Goal: Task Accomplishment & Management: Manage account settings

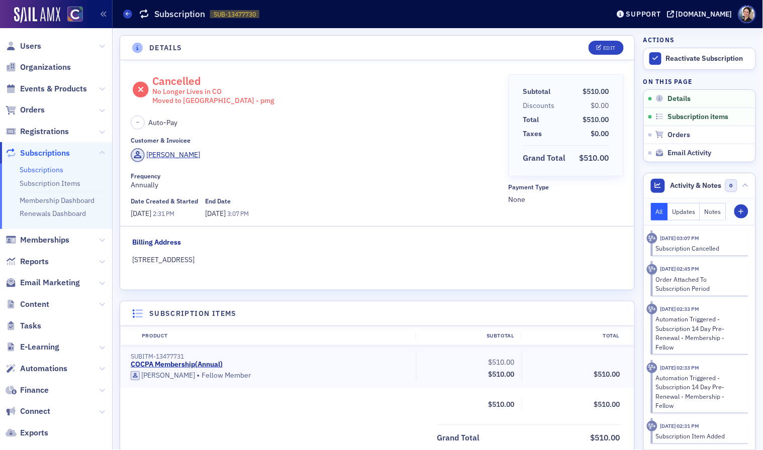
scroll to position [4, 0]
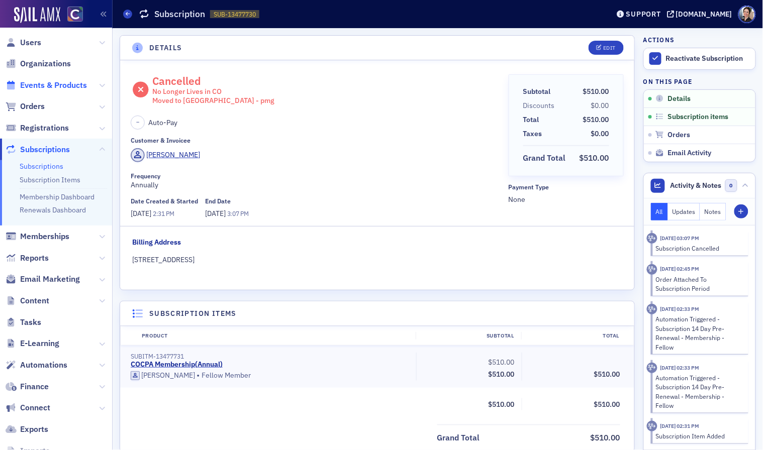
click at [37, 83] on span "Events & Products" at bounding box center [53, 85] width 67 height 11
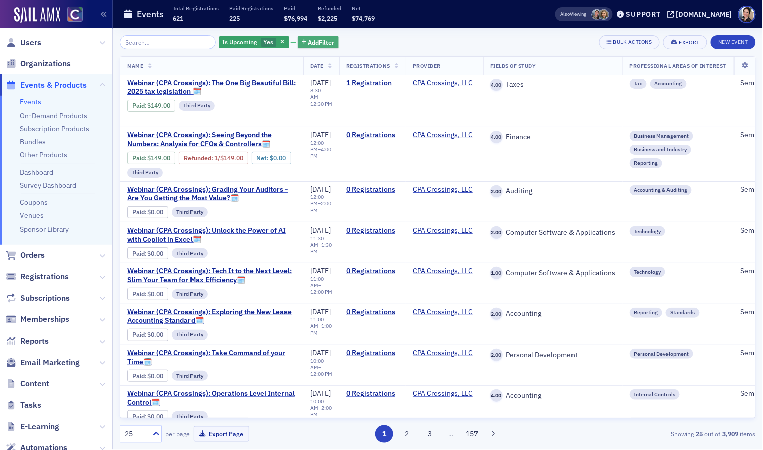
click at [315, 40] on span "Add Filter" at bounding box center [321, 42] width 27 height 9
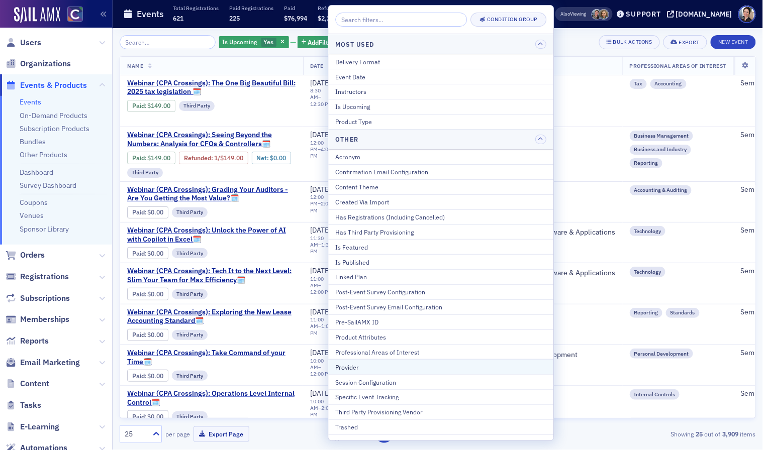
click at [364, 369] on div "Provider" at bounding box center [441, 367] width 211 height 9
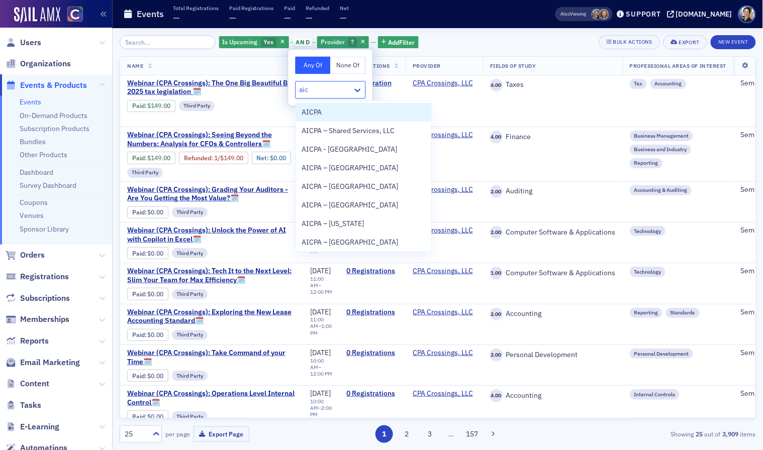
type input "aicp"
drag, startPoint x: 314, startPoint y: 113, endPoint x: 316, endPoint y: 100, distance: 13.2
click at [314, 113] on span "AICPA" at bounding box center [312, 112] width 20 height 11
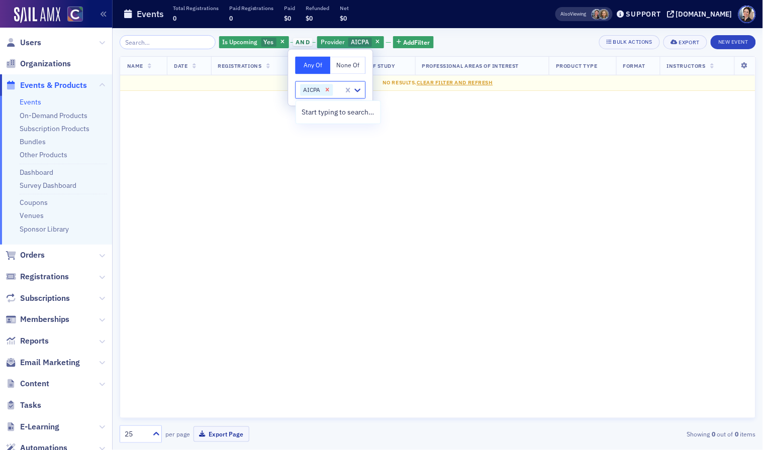
click at [327, 89] on icon "Remove AICPA" at bounding box center [328, 90] width 4 height 4
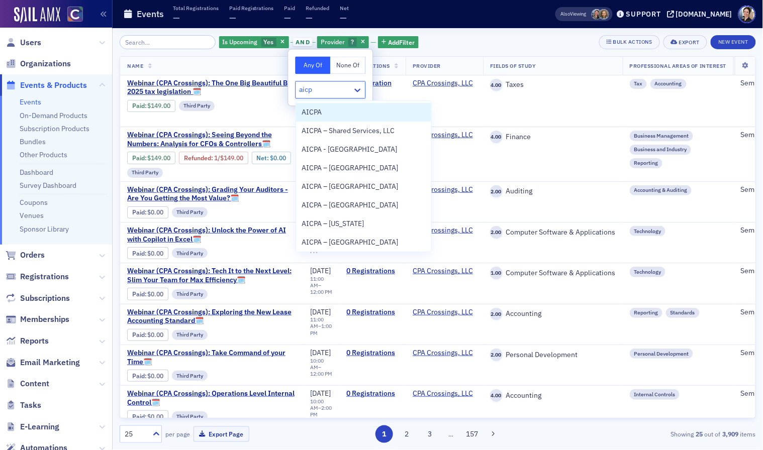
type input "aicpa"
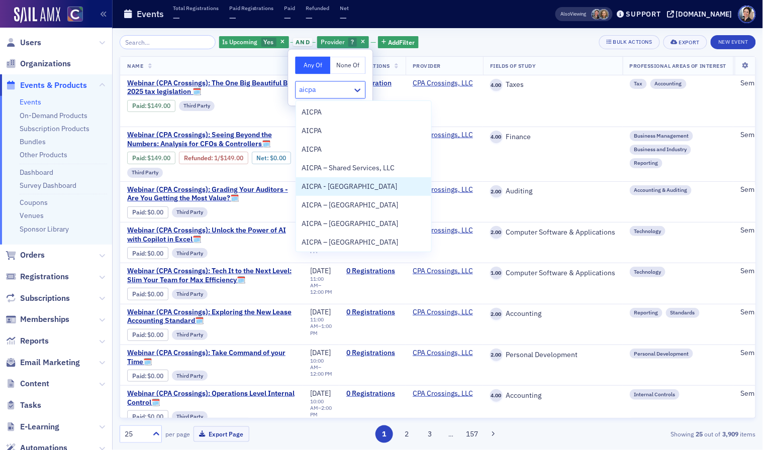
click at [346, 188] on span "AICPA - [GEOGRAPHIC_DATA]" at bounding box center [349, 186] width 95 height 11
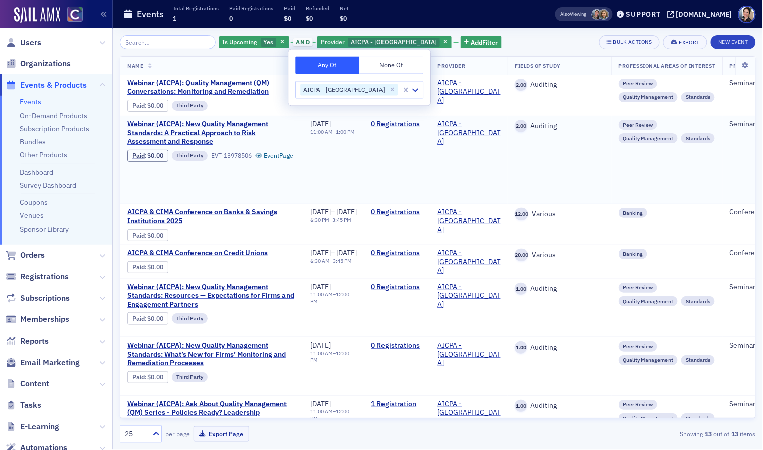
click at [288, 162] on div "Paid : $0.00 Third Party EVT-13978506 Event Page" at bounding box center [210, 156] width 166 height 12
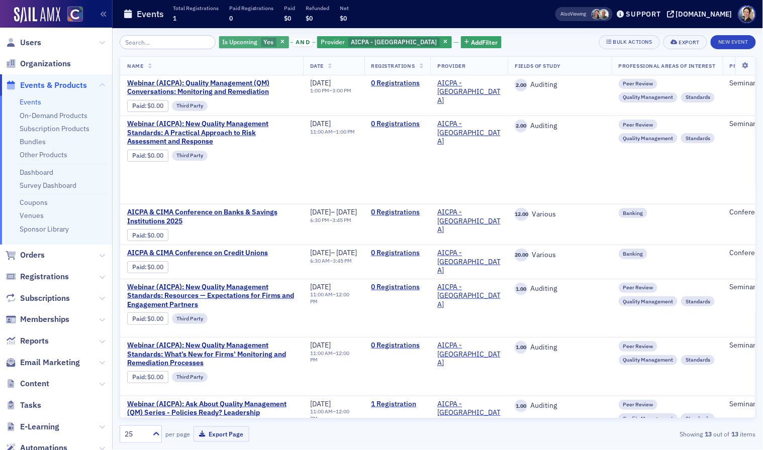
click at [444, 40] on icon "button" at bounding box center [446, 43] width 4 height 6
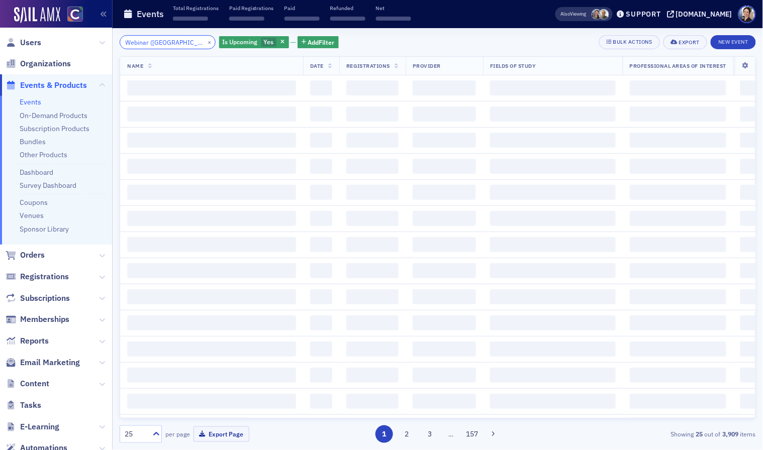
scroll to position [0, 152]
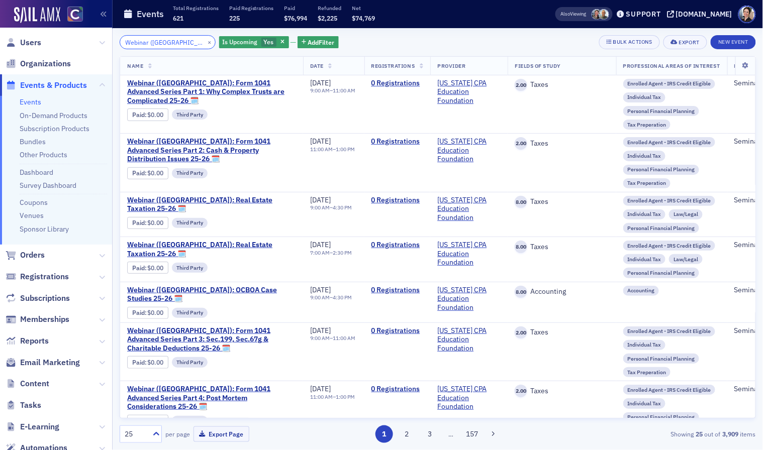
type input "Webinar ([GEOGRAPHIC_DATA]): Bonus Depreciation and Cost Segregation - OBBB Upd…"
drag, startPoint x: 272, startPoint y: 41, endPoint x: 231, endPoint y: 42, distance: 40.7
click at [278, 41] on span "button" at bounding box center [282, 42] width 9 height 9
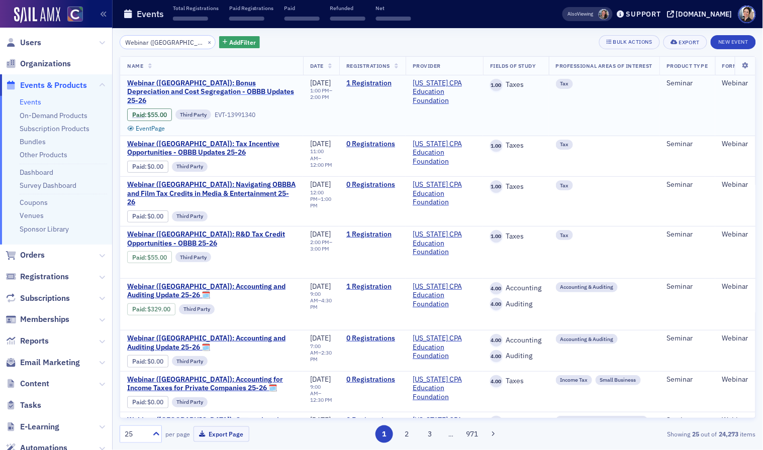
click at [223, 83] on span "Webinar ([GEOGRAPHIC_DATA]): Bonus Depreciation and Cost Segregation - OBBB Upd…" at bounding box center [211, 92] width 169 height 27
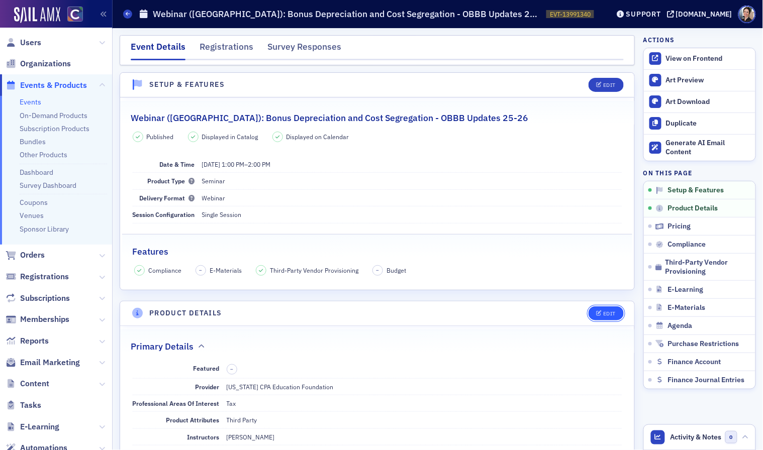
click at [611, 313] on div "Edit" at bounding box center [609, 314] width 13 height 6
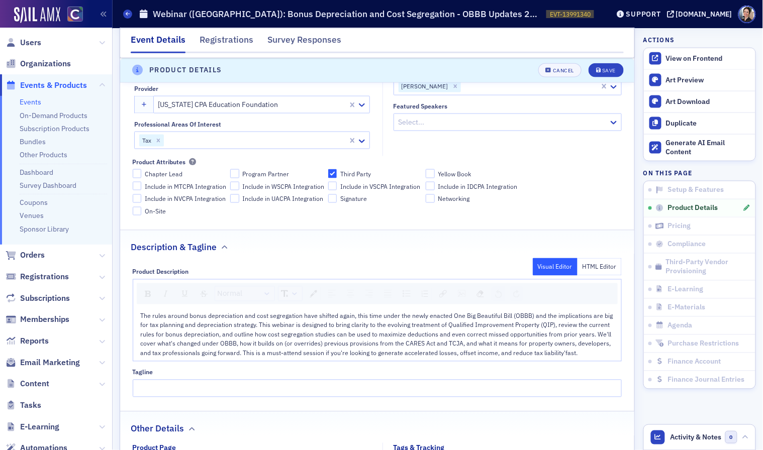
scroll to position [347, 0]
click at [142, 316] on span "The rules around bonus depreciation and cost segregation have shifted again, th…" at bounding box center [378, 333] width 474 height 45
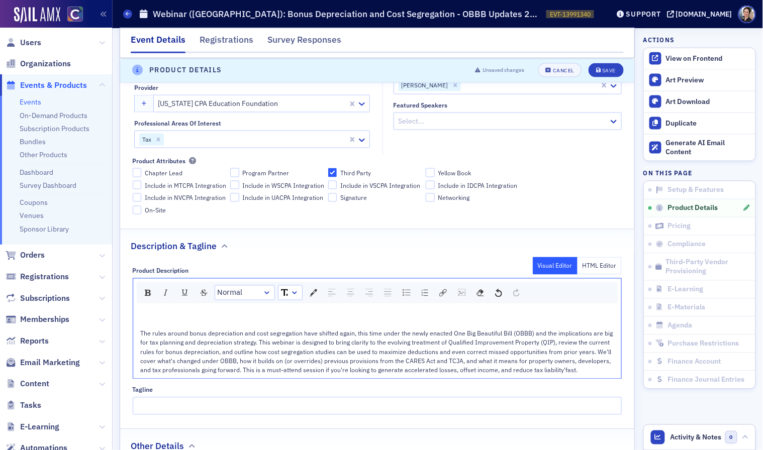
click at [162, 317] on div "rdw-editor" at bounding box center [378, 315] width 474 height 9
click at [571, 73] on button "Cancel" at bounding box center [559, 70] width 43 height 14
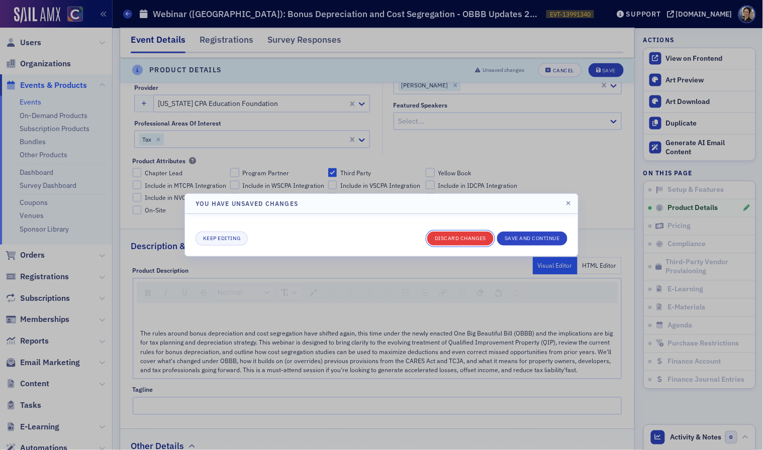
click at [476, 236] on button "Discard changes" at bounding box center [460, 239] width 66 height 14
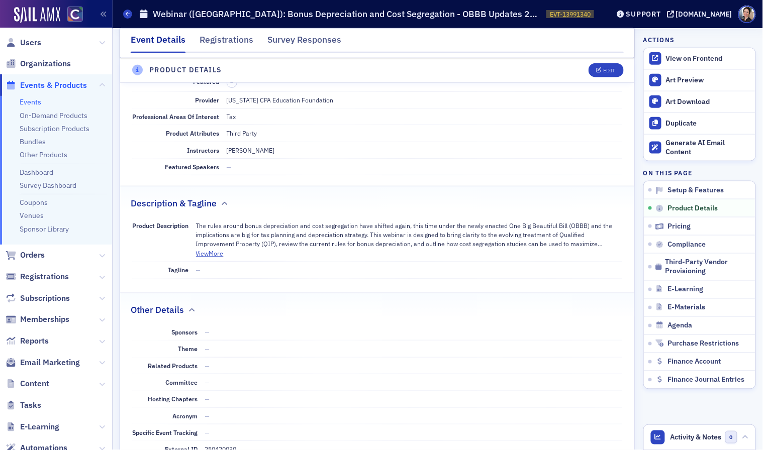
scroll to position [244, 0]
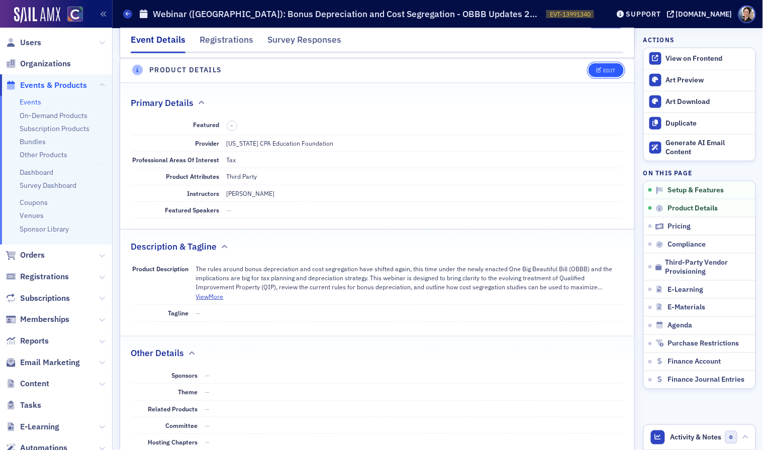
click at [609, 68] on div "Edit" at bounding box center [609, 71] width 13 height 6
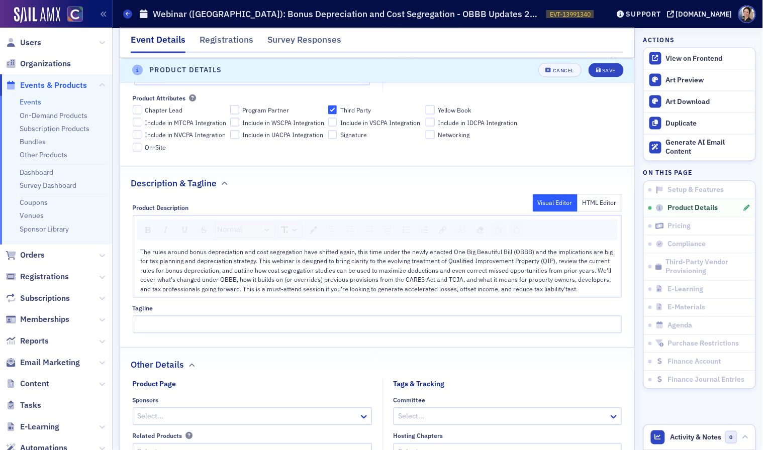
scroll to position [428, 0]
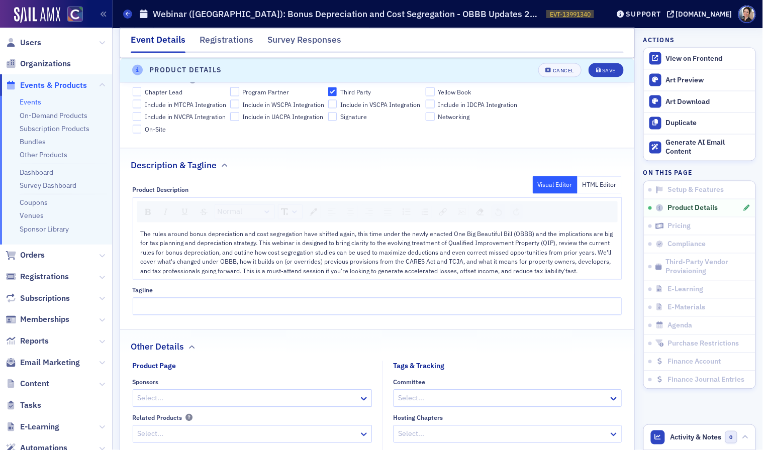
drag, startPoint x: 140, startPoint y: 236, endPoint x: 171, endPoint y: 236, distance: 31.2
click at [141, 236] on span "The rules around bonus depreciation and cost segregation have shifted again, th…" at bounding box center [378, 252] width 474 height 45
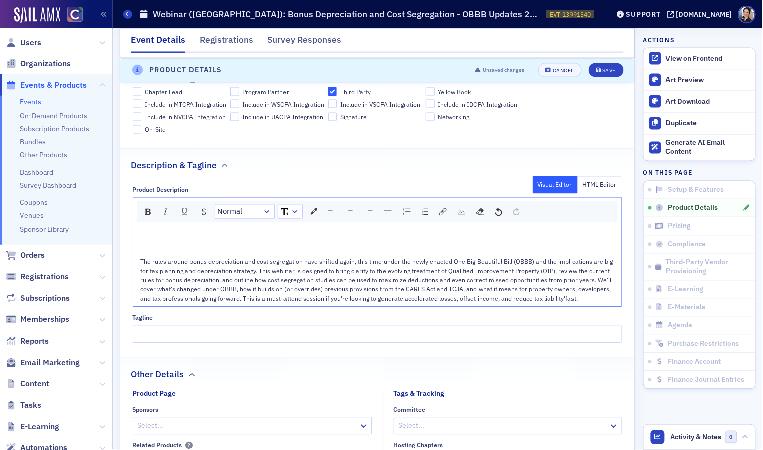
drag, startPoint x: 596, startPoint y: 186, endPoint x: 567, endPoint y: 191, distance: 29.1
click at [596, 186] on button "HTML Editor" at bounding box center [599, 185] width 45 height 18
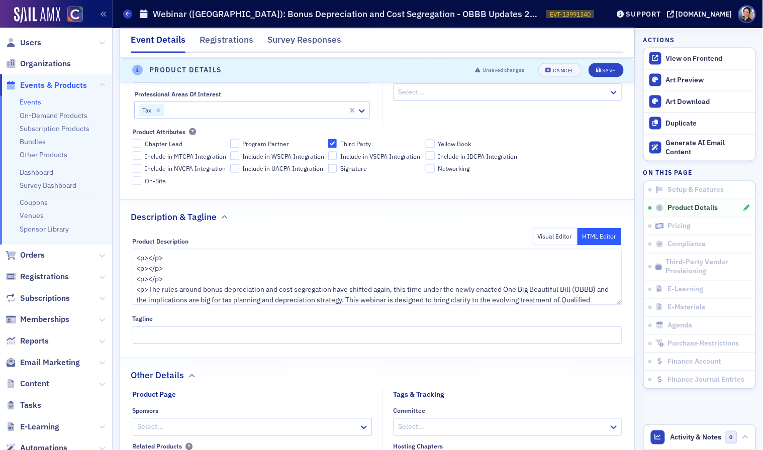
scroll to position [374, 0]
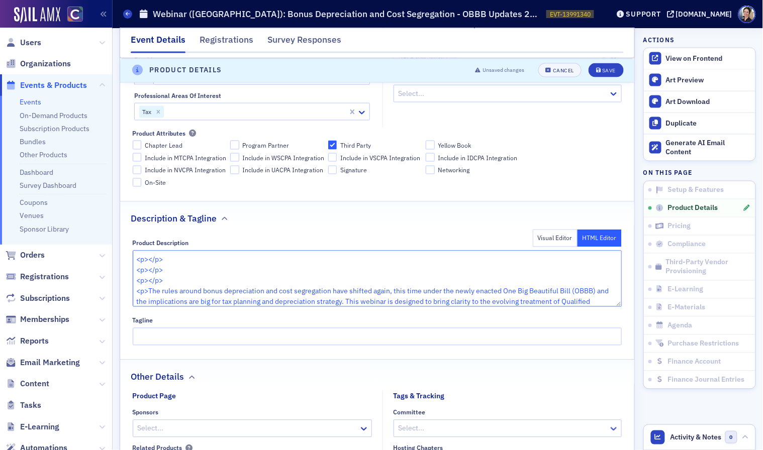
click at [177, 277] on textarea "<p></p> <p></p> <p></p> <p>The rules around bonus depreciation and cost segrega…" at bounding box center [378, 279] width 490 height 56
drag, startPoint x: 137, startPoint y: 264, endPoint x: 163, endPoint y: 262, distance: 26.2
click at [163, 262] on textarea "<p></p> <p></p> <p></p> <p>The rules around bonus depreciation and cost segrega…" at bounding box center [378, 279] width 490 height 56
paste textarea "img src="[URL][DOMAIN_NAME]" alt="IRS-Provider-Logo-Continuing-Education-PNG-bl…"
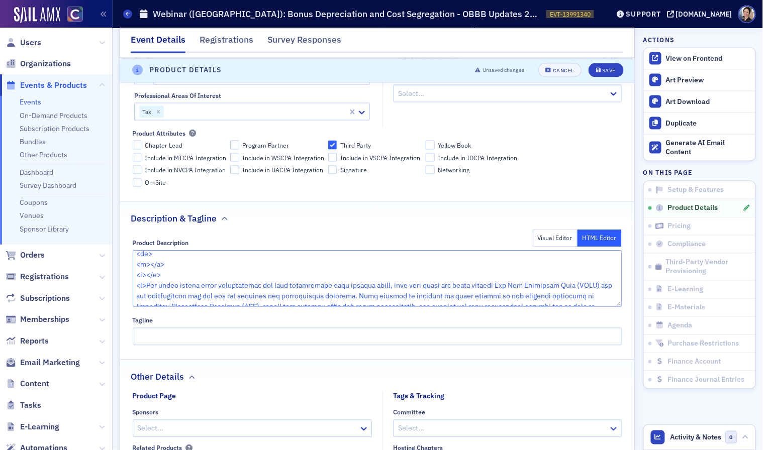
scroll to position [36, 0]
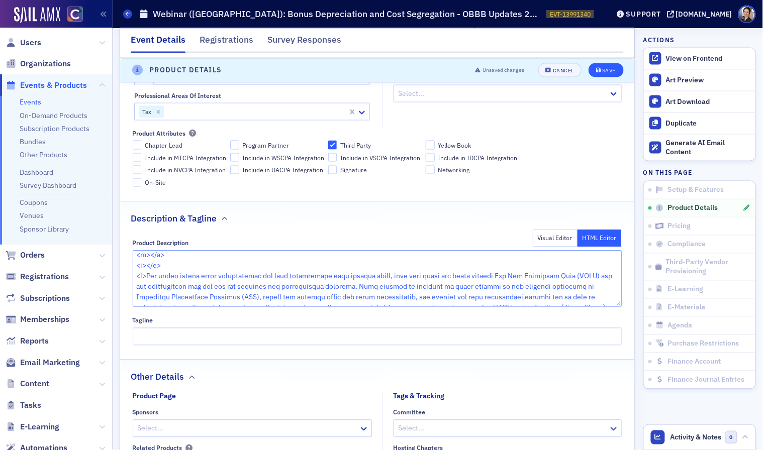
type textarea "<img src="[URL][DOMAIN_NAME]" alt="IRS-Provider-Logo-Continuing-Education-PNG-b…"
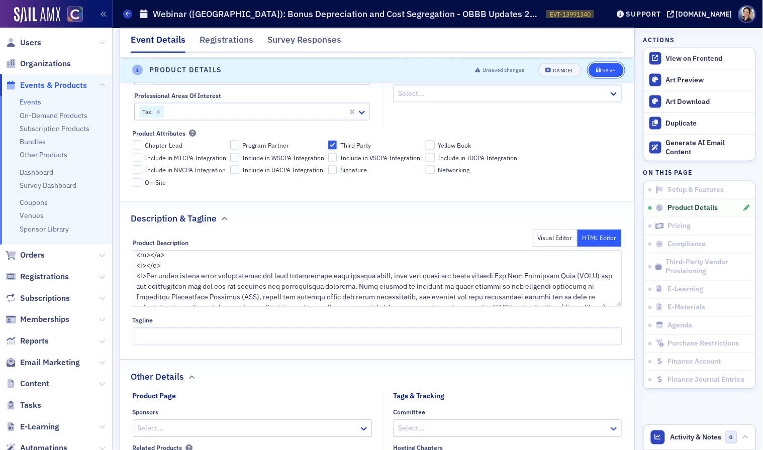
click at [610, 68] on div "Save" at bounding box center [609, 71] width 14 height 6
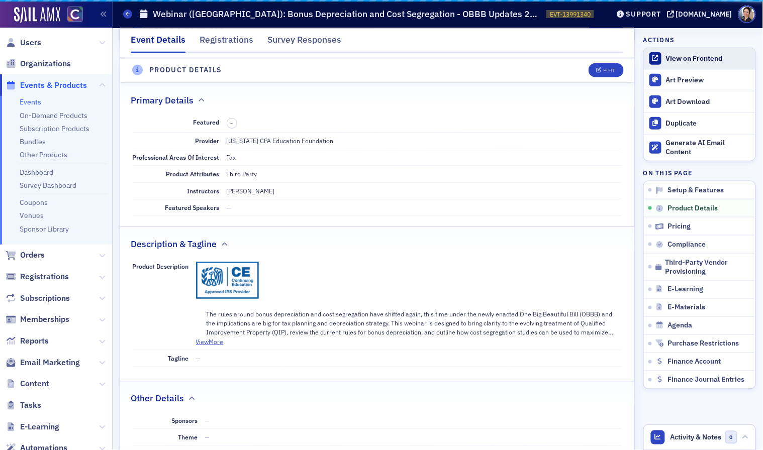
scroll to position [244, 0]
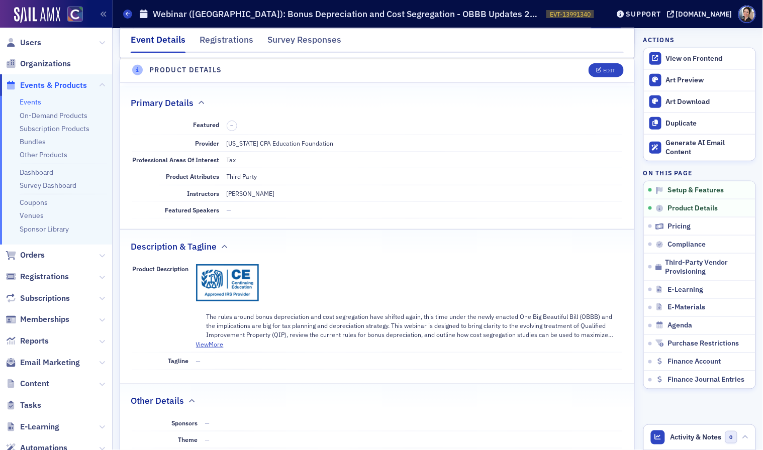
click at [331, 278] on div "The rules around bonus depreciation and cost segregation have shifted again, th…" at bounding box center [409, 301] width 426 height 75
drag, startPoint x: 53, startPoint y: 83, endPoint x: 66, endPoint y: 72, distance: 17.5
click at [53, 83] on span "Events & Products" at bounding box center [53, 85] width 67 height 11
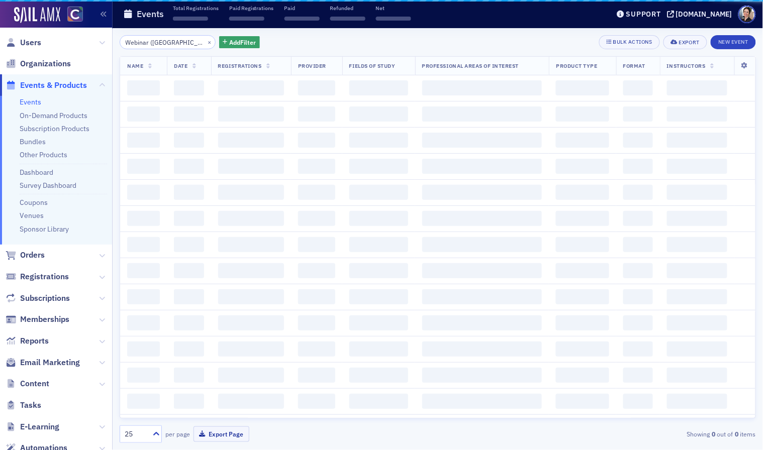
scroll to position [0, 152]
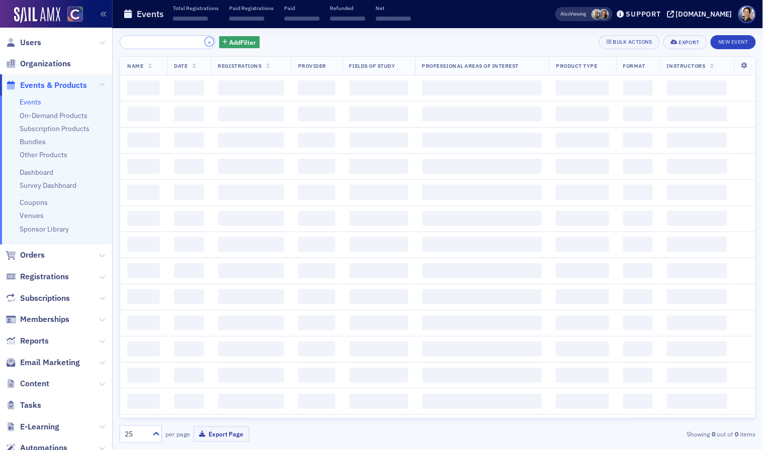
click at [205, 41] on button "×" at bounding box center [209, 41] width 9 height 9
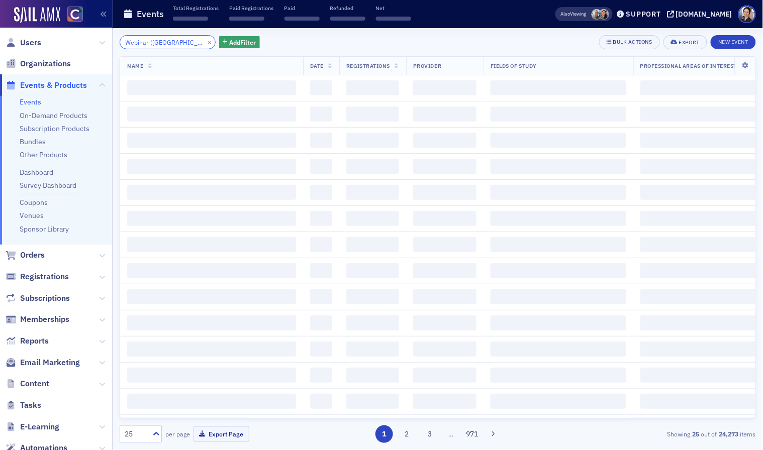
scroll to position [0, 115]
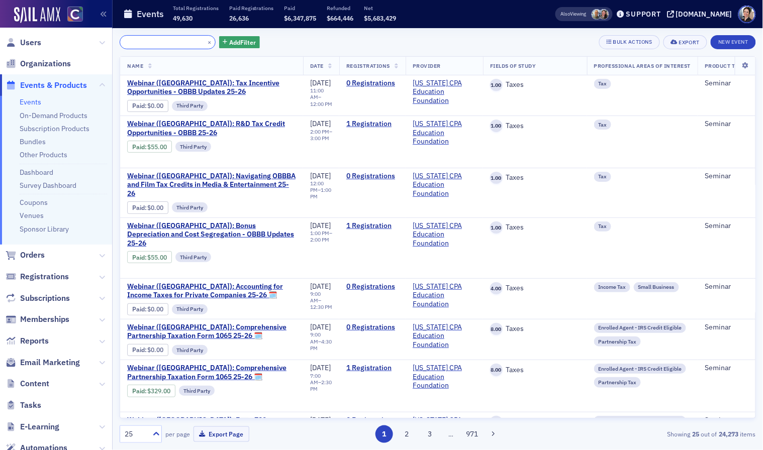
type input "Webinar ([GEOGRAPHIC_DATA]): Tax Incentive Opportunities - OBBB Updates 25-26"
click at [185, 81] on span "Webinar ([GEOGRAPHIC_DATA]): Tax Incentive Opportunities - OBBB Updates 25-26" at bounding box center [211, 88] width 169 height 18
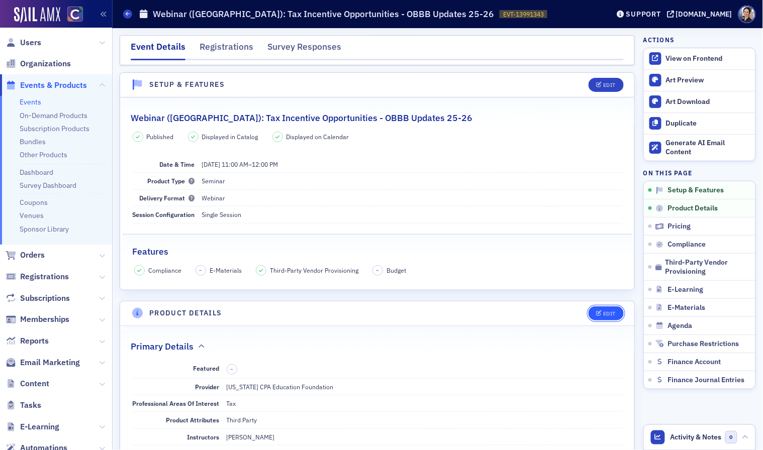
click at [612, 316] on div "Edit" at bounding box center [609, 314] width 13 height 6
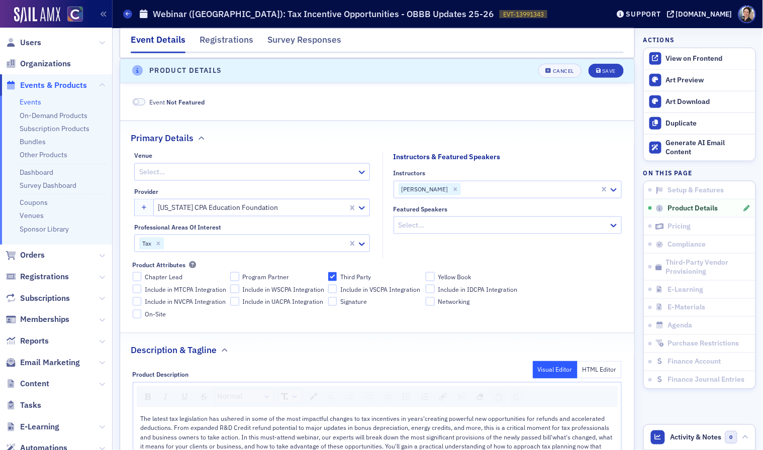
scroll to position [244, 0]
click at [166, 422] on span "The latest tax legislation has ushered in some of the most impactful changes to…" at bounding box center [377, 441] width 473 height 54
drag, startPoint x: 141, startPoint y: 419, endPoint x: 178, endPoint y: 409, distance: 38.4
click at [141, 419] on span "The latest tax legislation has ushered in some of the most impactful changes to…" at bounding box center [377, 441] width 473 height 54
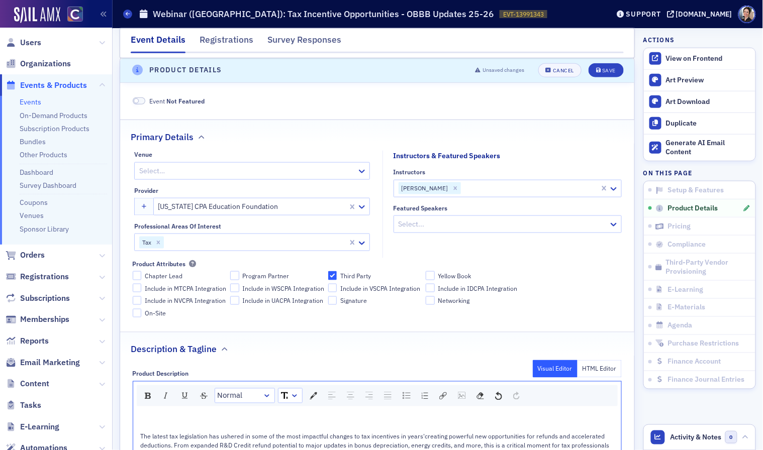
click at [162, 417] on div "rdw-editor" at bounding box center [378, 418] width 474 height 9
click at [593, 369] on button "HTML Editor" at bounding box center [599, 369] width 45 height 18
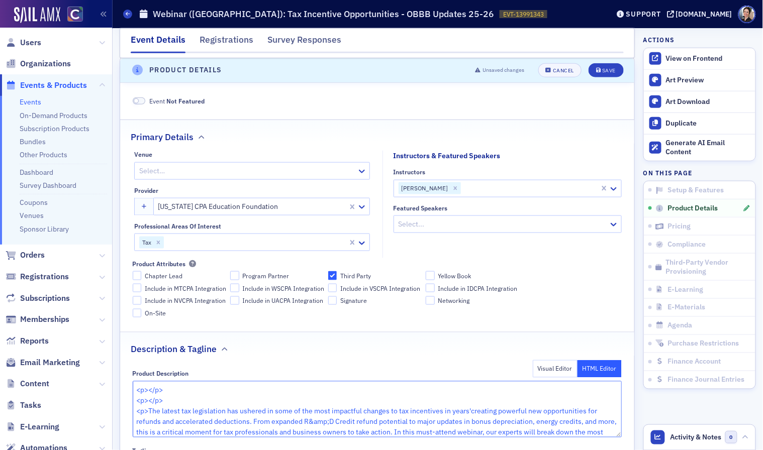
click at [137, 393] on textarea "<p></p> <p></p> <p>The latest tax legislation has ushered in some of the most i…" at bounding box center [378, 409] width 490 height 56
paste textarea "img src="[URL][DOMAIN_NAME]" alt="IRS-Provider-Logo-Continuing-Education-PNG-bl…"
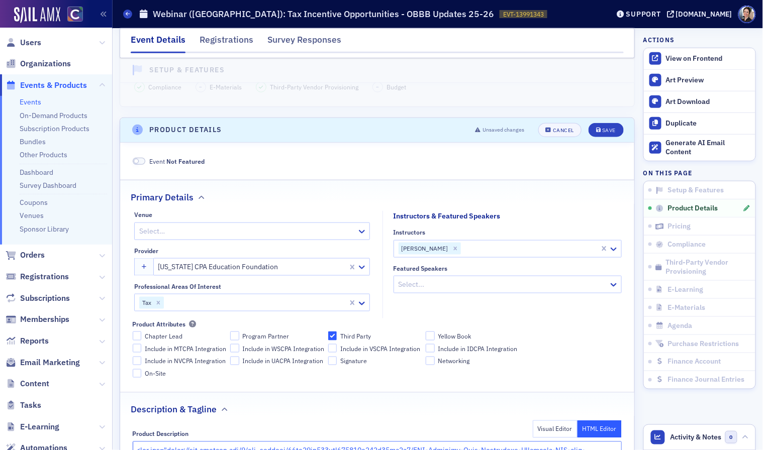
scroll to position [180, 0]
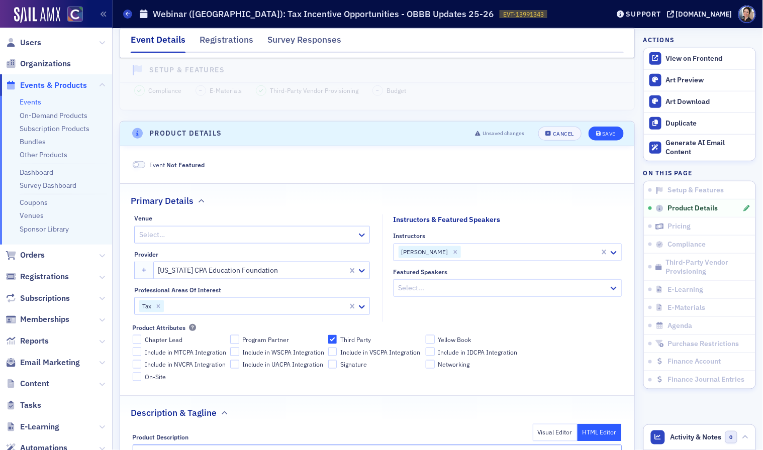
type textarea "<img src="[URL][DOMAIN_NAME]" alt="IRS-Provider-Logo-Continuing-Education-PNG-b…"
click at [610, 134] on div "Save" at bounding box center [609, 134] width 14 height 6
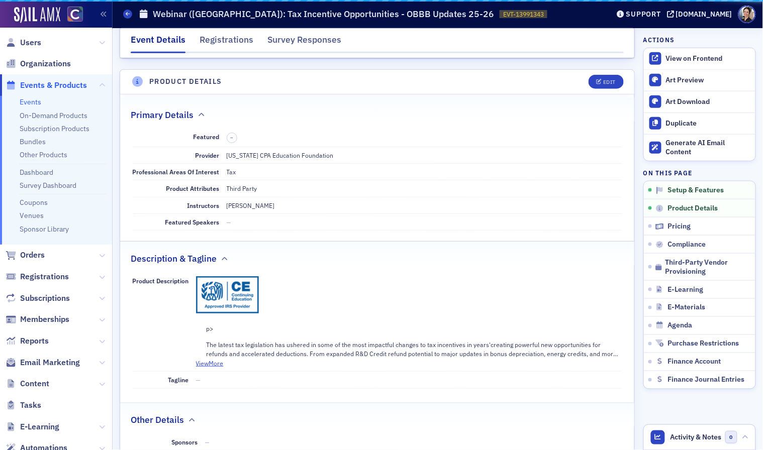
scroll to position [244, 0]
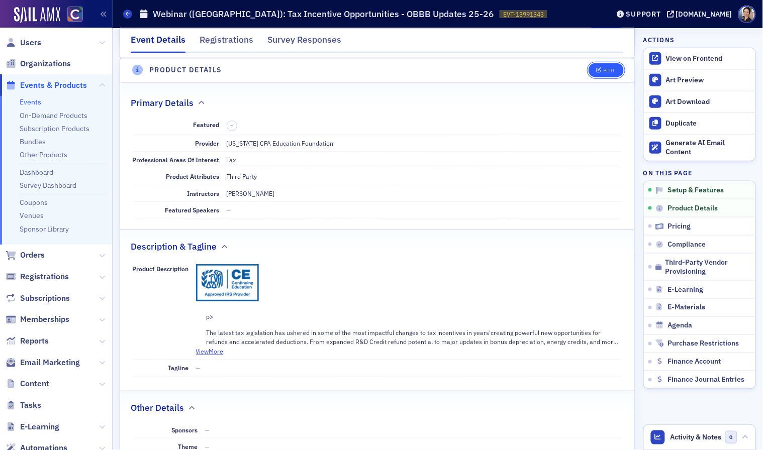
click at [614, 70] on div "Edit" at bounding box center [609, 71] width 13 height 6
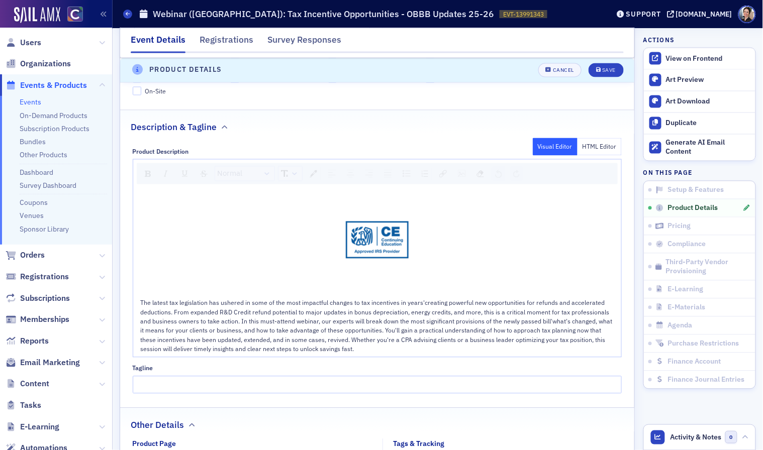
scroll to position [452, 0]
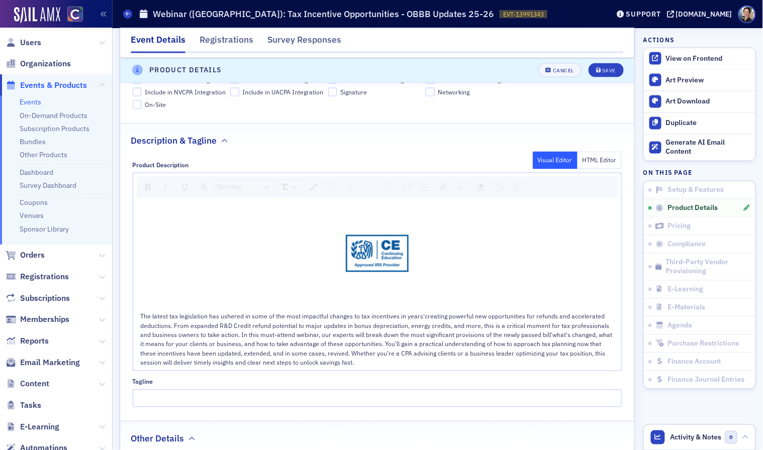
click at [602, 161] on button "HTML Editor" at bounding box center [599, 161] width 45 height 18
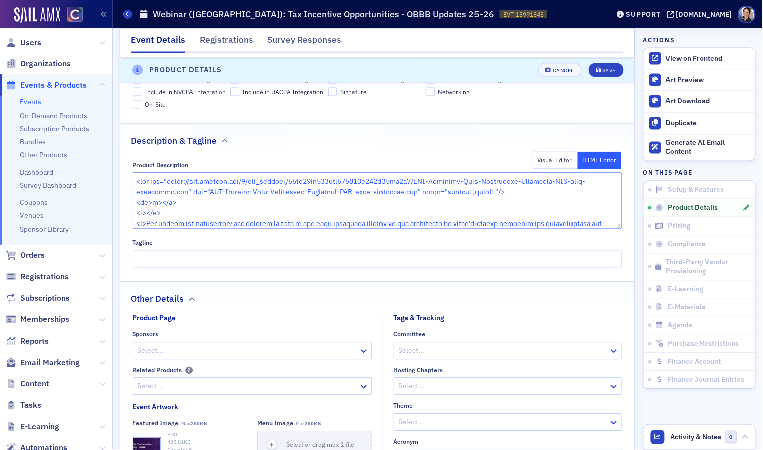
click at [176, 215] on textarea at bounding box center [378, 201] width 490 height 56
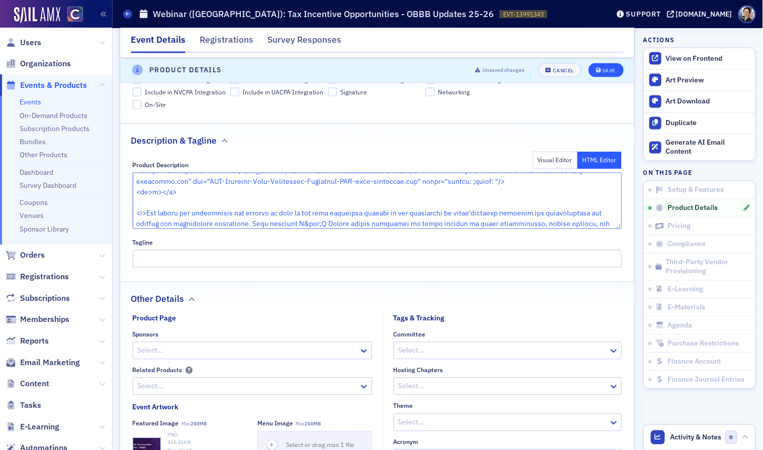
type textarea "<img src="[URL][DOMAIN_NAME]" alt="IRS-Provider-Logo-Continuing-Education-PNG-b…"
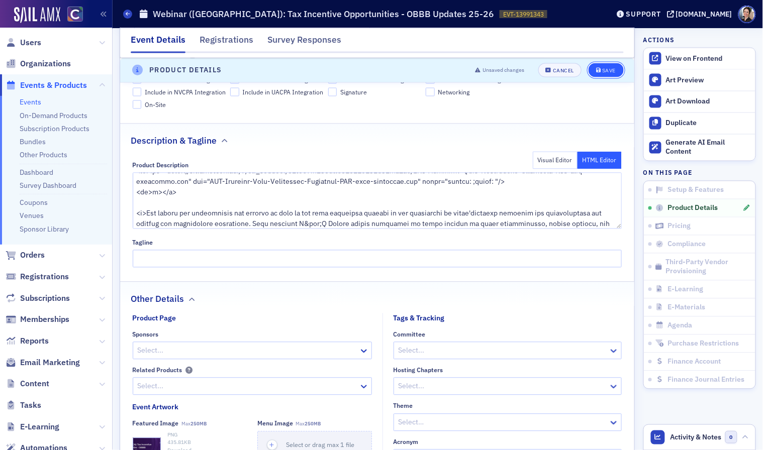
click at [614, 68] on div "Save" at bounding box center [609, 71] width 14 height 6
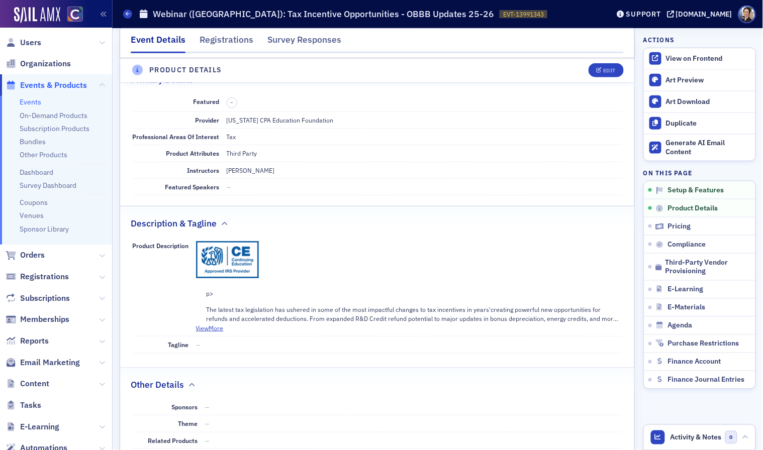
scroll to position [244, 0]
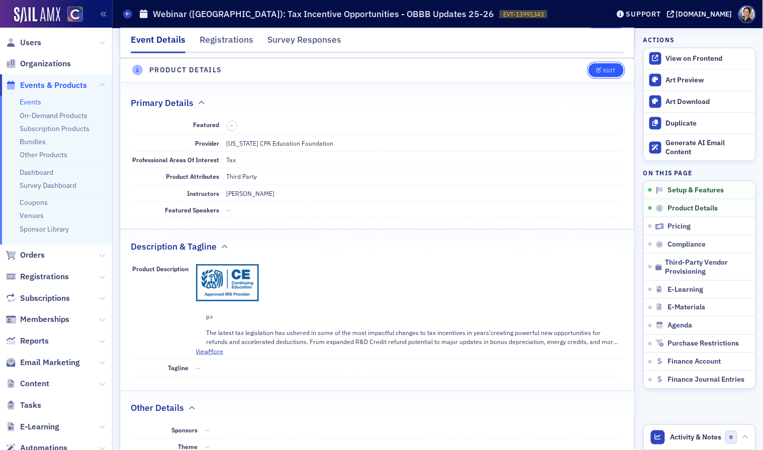
click at [604, 70] on div "Edit" at bounding box center [609, 71] width 13 height 6
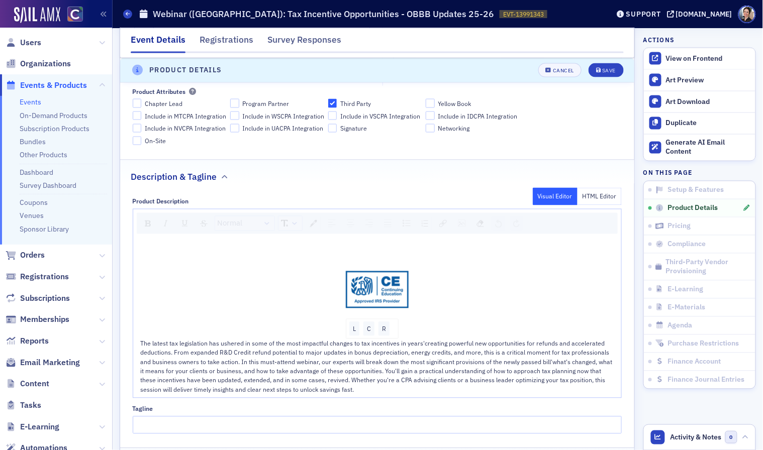
scroll to position [421, 0]
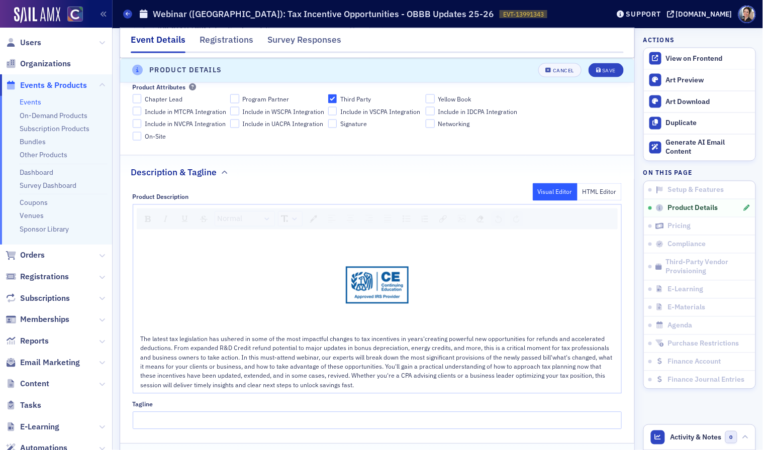
click at [605, 190] on button "HTML Editor" at bounding box center [599, 192] width 45 height 18
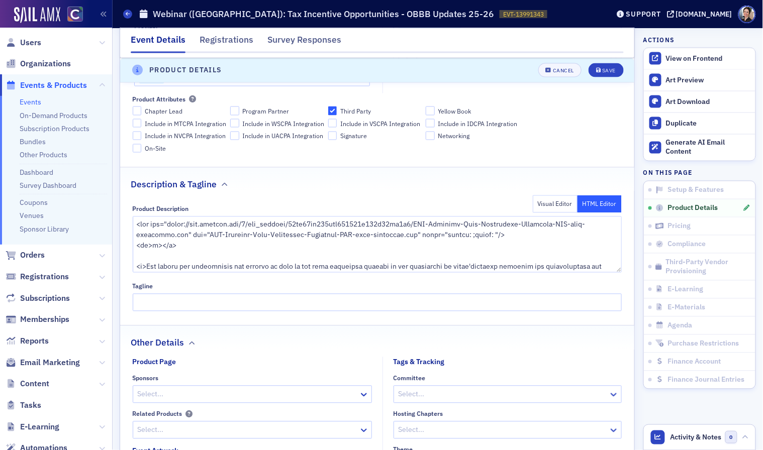
scroll to position [0, 0]
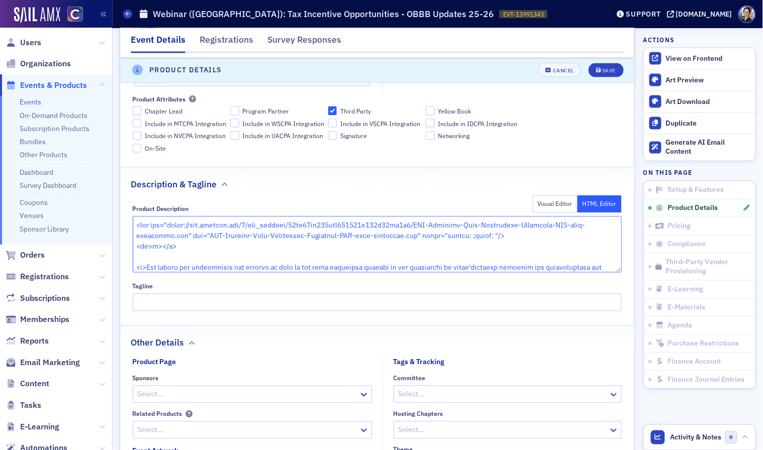
click at [159, 247] on textarea at bounding box center [378, 245] width 490 height 56
type textarea "<img src="[URL][DOMAIN_NAME]" alt="IRS-Provider-Logo-Continuing-Education-PNG-b…"
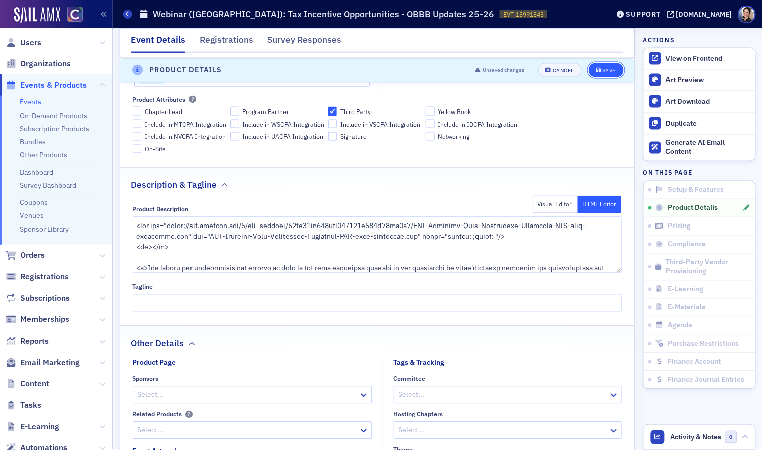
click at [610, 69] on div "Save" at bounding box center [609, 71] width 14 height 6
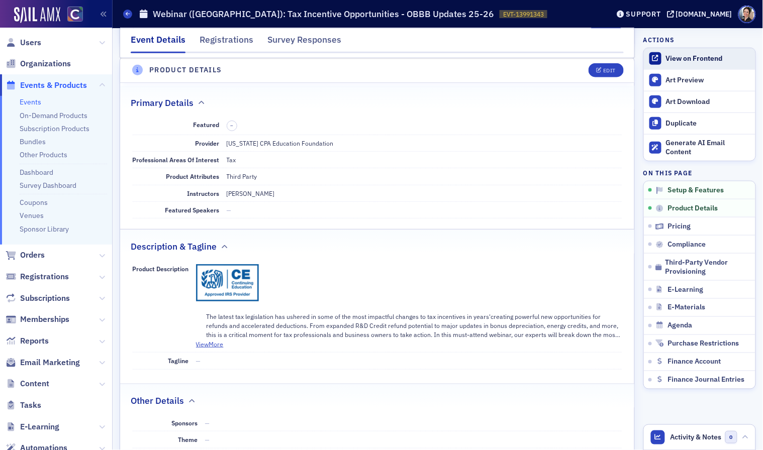
scroll to position [242, 0]
click at [688, 56] on div "View on Frontend" at bounding box center [708, 58] width 84 height 9
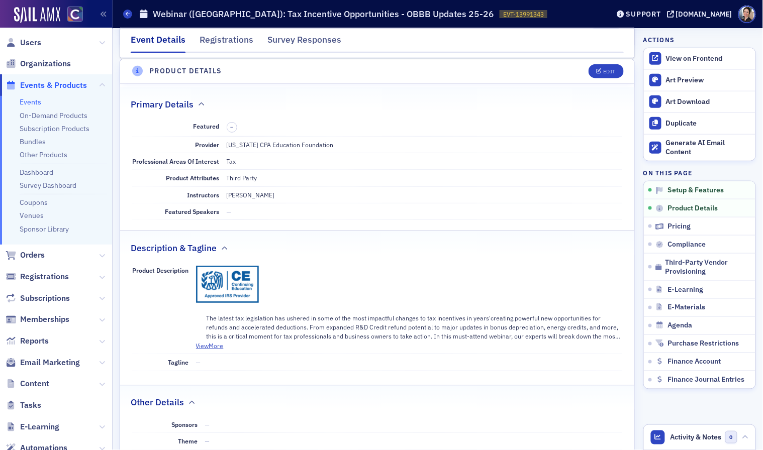
drag, startPoint x: 508, startPoint y: 223, endPoint x: 586, endPoint y: 55, distance: 184.8
click at [516, 211] on fieldset "Primary Details Featured – Provider [US_STATE] CPA Education Foundation Profess…" at bounding box center [377, 157] width 514 height 140
click at [607, 70] on div "Edit" at bounding box center [609, 72] width 13 height 6
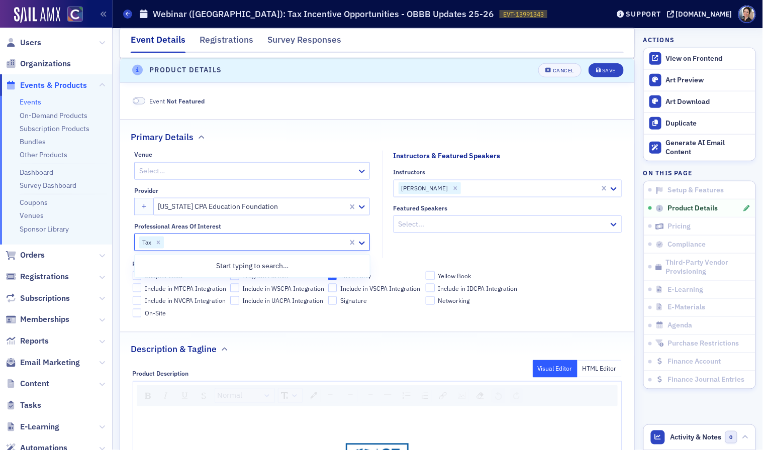
click at [230, 244] on div at bounding box center [256, 242] width 182 height 13
type input "irs"
click at [232, 261] on span "Enrolled Agent - IRS Credit Eligible" at bounding box center [196, 266] width 111 height 11
click at [610, 69] on div "Save" at bounding box center [609, 71] width 14 height 6
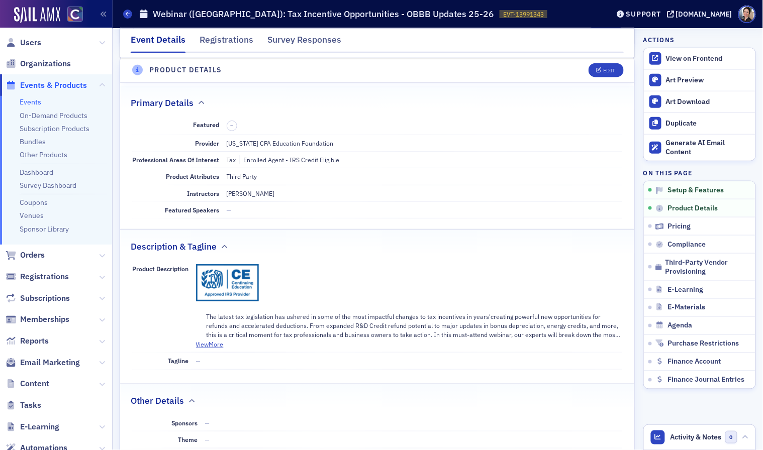
click at [59, 85] on span "Events & Products" at bounding box center [53, 85] width 67 height 11
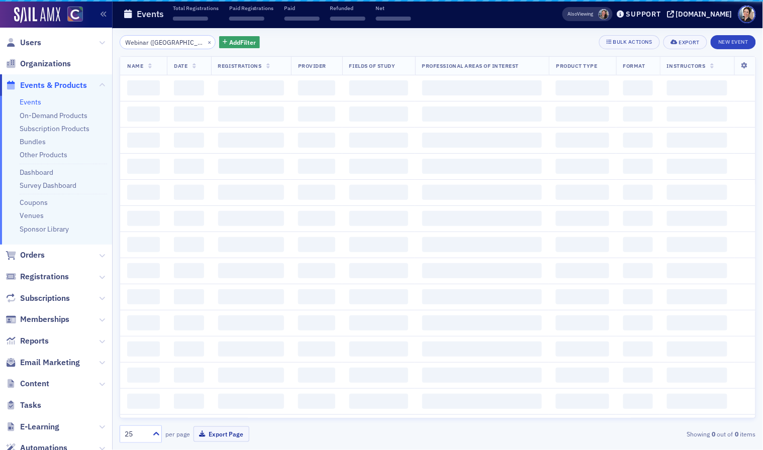
scroll to position [0, 115]
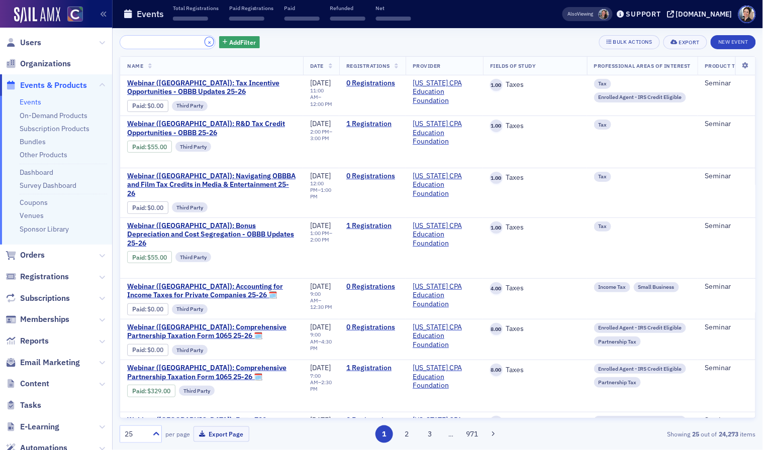
click at [205, 40] on button "×" at bounding box center [209, 41] width 9 height 9
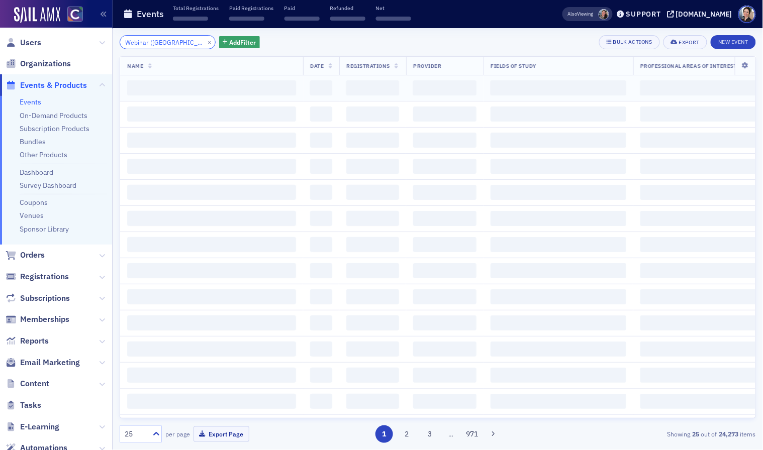
scroll to position [0, 152]
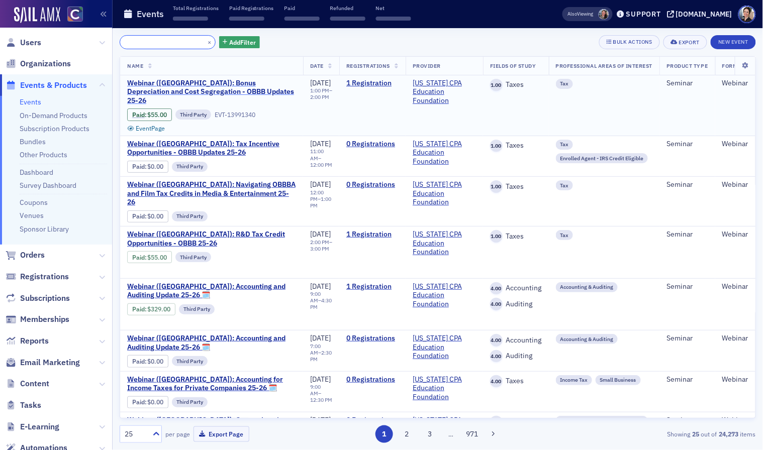
type input "Webinar ([GEOGRAPHIC_DATA]): Bonus Depreciation and Cost Segregation - OBBB Upd…"
click at [217, 82] on span "Webinar ([GEOGRAPHIC_DATA]): Bonus Depreciation and Cost Segregation - OBBB Upd…" at bounding box center [211, 92] width 169 height 27
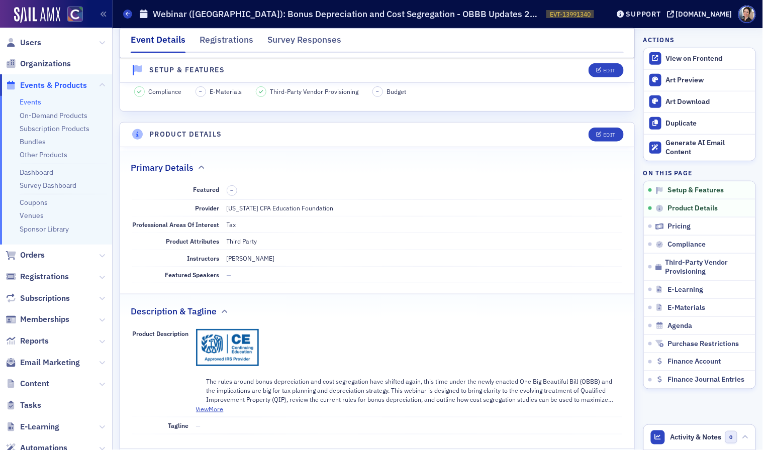
scroll to position [237, 0]
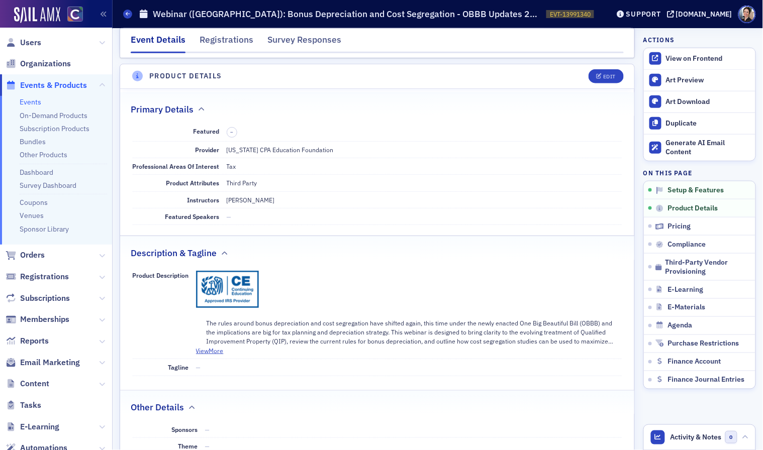
drag, startPoint x: 621, startPoint y: 101, endPoint x: 614, endPoint y: 100, distance: 7.6
click at [616, 99] on div "Primary Details" at bounding box center [377, 104] width 493 height 24
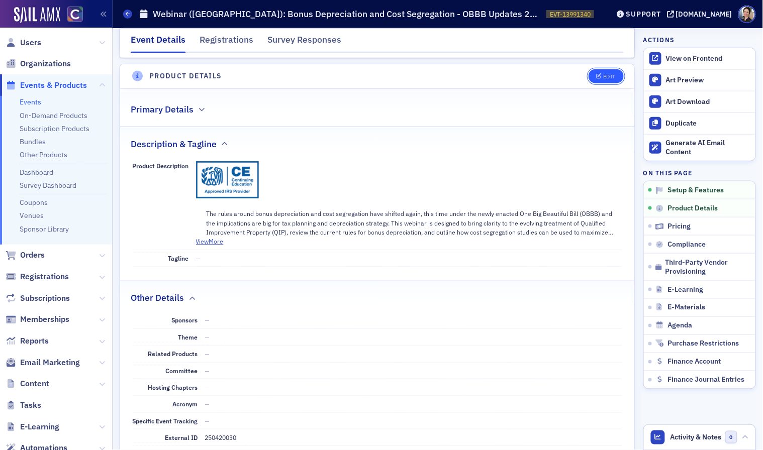
click at [606, 76] on div "Edit" at bounding box center [609, 77] width 13 height 6
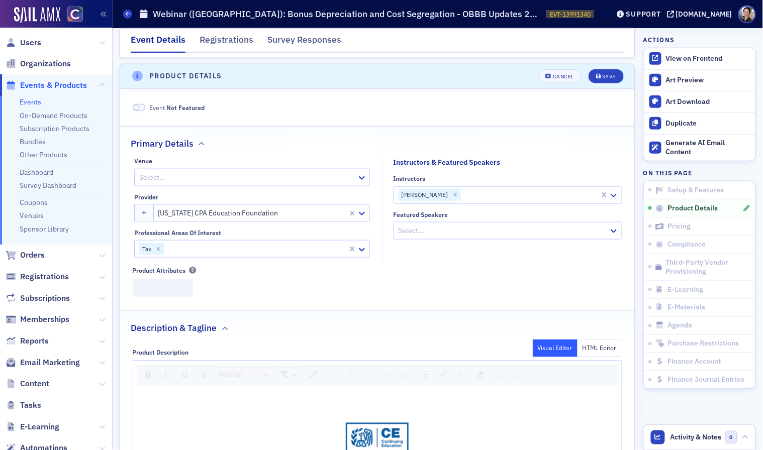
scroll to position [244, 0]
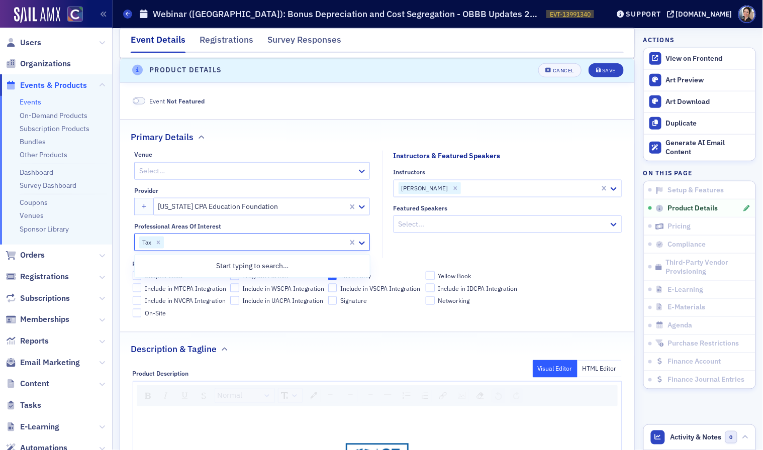
click at [244, 246] on div at bounding box center [256, 242] width 182 height 13
type input "irs"
click at [251, 266] on div "Enrolled Agent - IRS Credit Eligible" at bounding box center [252, 266] width 223 height 11
drag, startPoint x: 611, startPoint y: 67, endPoint x: 574, endPoint y: 74, distance: 37.0
click at [611, 68] on div "Save" at bounding box center [609, 71] width 14 height 6
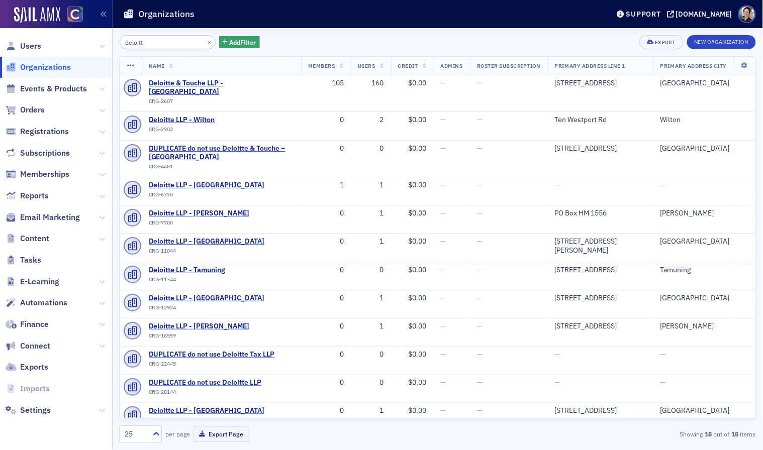
drag, startPoint x: 162, startPoint y: 43, endPoint x: 115, endPoint y: 40, distance: 46.8
click at [115, 40] on div "deloitt × Add Filter Export New Organization Name Members Users Credit Admins R…" at bounding box center [438, 239] width 650 height 422
click at [51, 83] on span "Events & Products" at bounding box center [53, 88] width 67 height 11
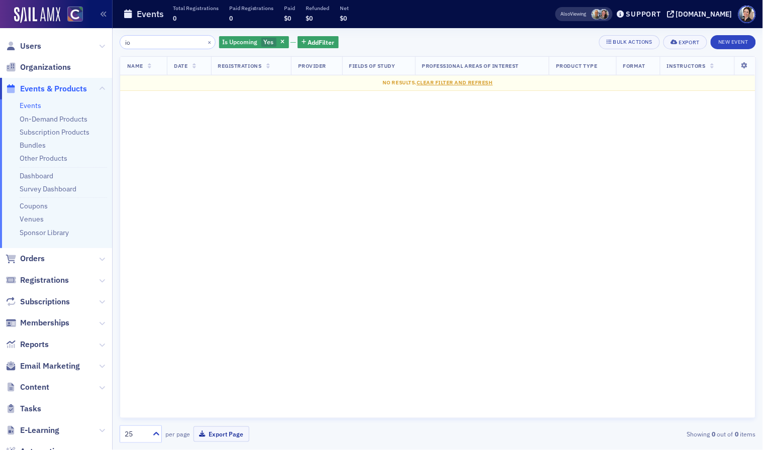
type input "i"
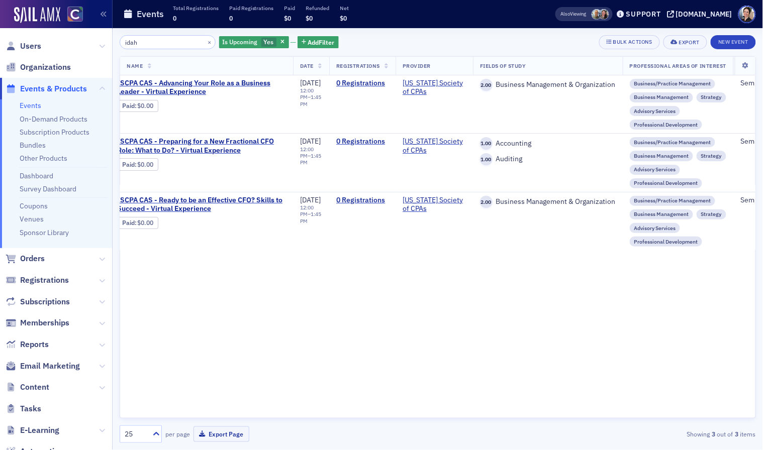
scroll to position [0, 12]
type input "idah"
click at [308, 42] on span "Add Filter" at bounding box center [321, 42] width 27 height 9
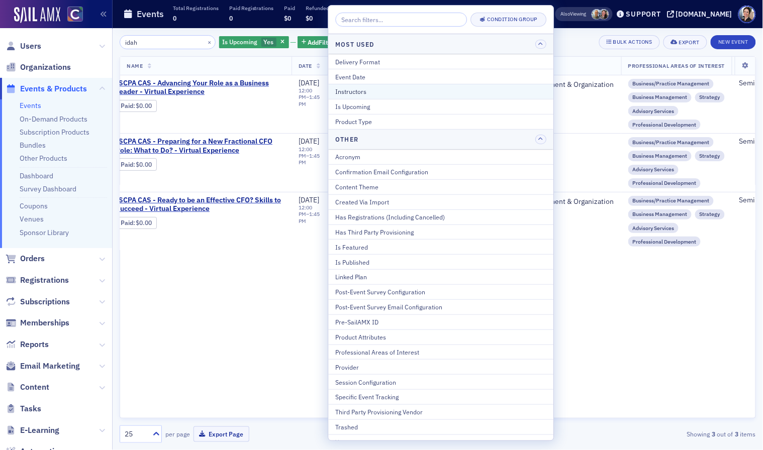
scroll to position [12, 0]
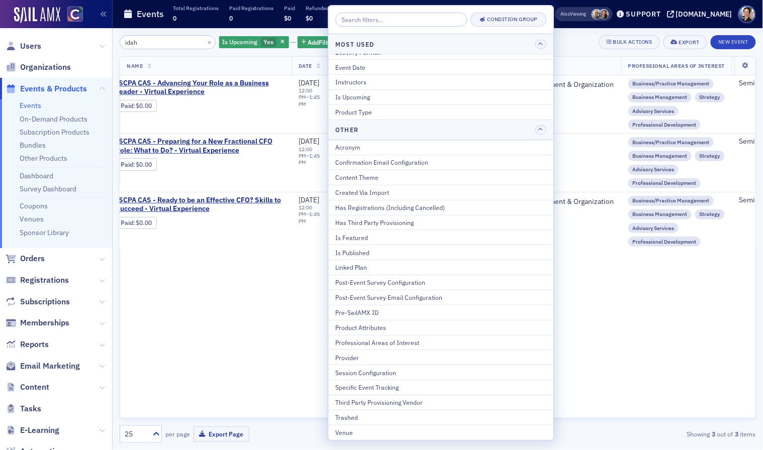
click at [401, 339] on div "Professional Areas of Interest" at bounding box center [441, 342] width 211 height 9
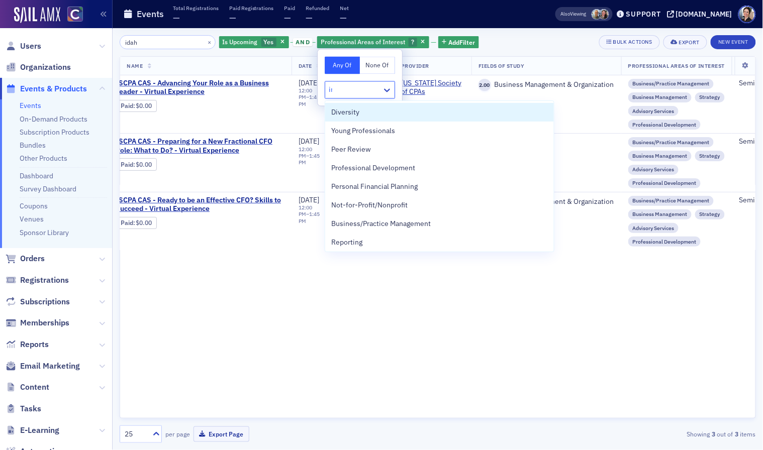
type input "irs"
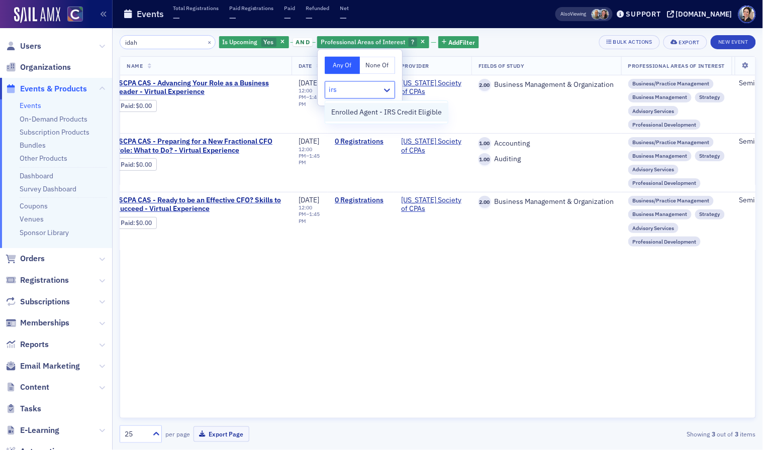
click at [367, 111] on span "Enrolled Agent - IRS Credit Eligible" at bounding box center [386, 112] width 111 height 11
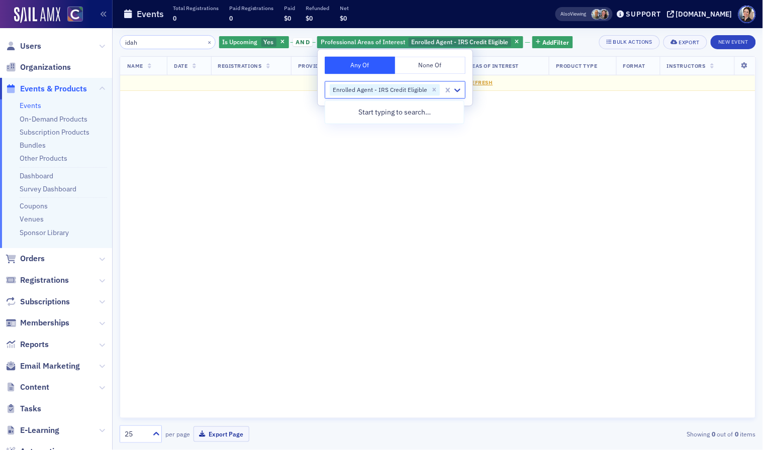
drag, startPoint x: 474, startPoint y: 154, endPoint x: 443, endPoint y: 132, distance: 38.2
click at [470, 150] on div "Name Date Registrations Provider Fields Of Study Professional Areas of Interest…" at bounding box center [438, 237] width 636 height 362
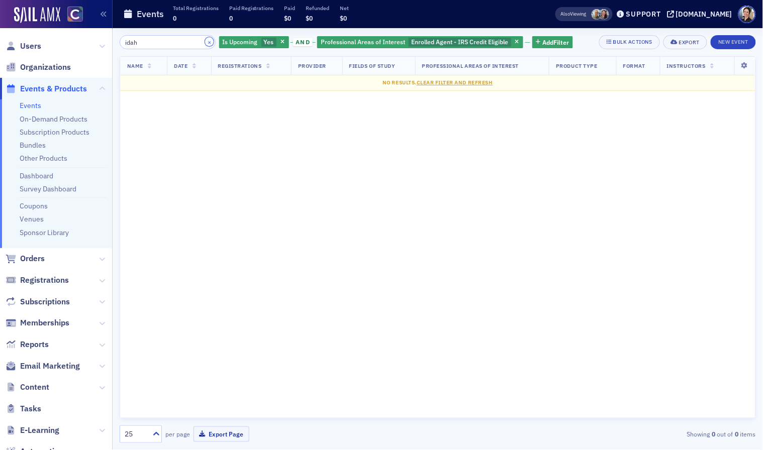
click at [205, 42] on button "×" at bounding box center [209, 41] width 9 height 9
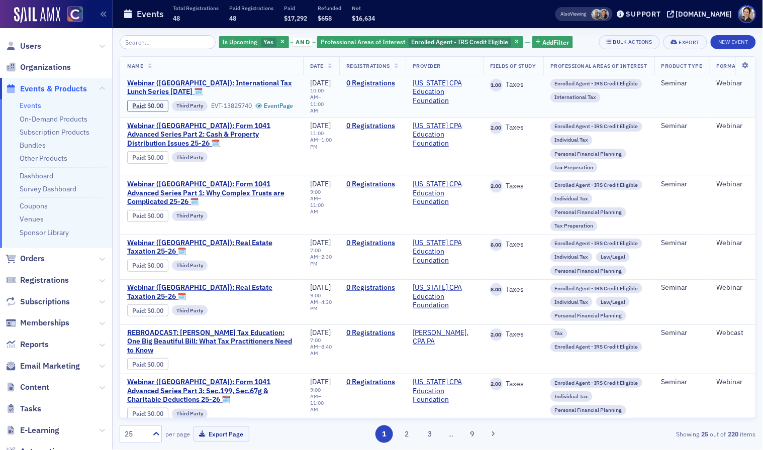
click at [204, 83] on span "Webinar ([GEOGRAPHIC_DATA]): International Tax Lunch Series [DATE] 🗓" at bounding box center [211, 88] width 169 height 18
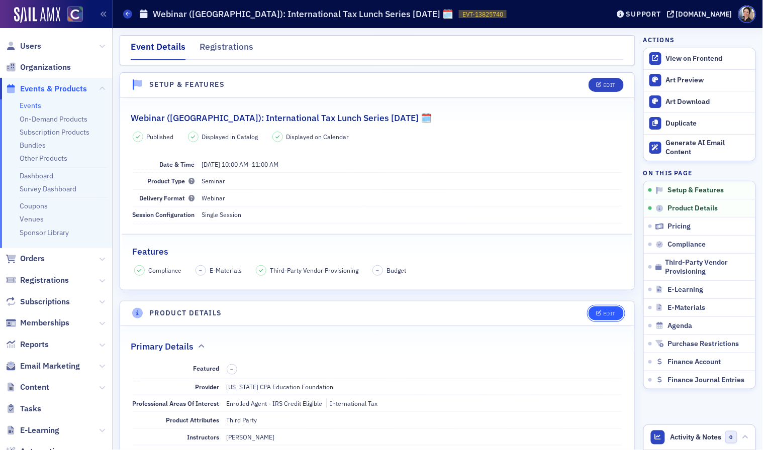
click at [615, 317] on div "Edit" at bounding box center [609, 314] width 13 height 6
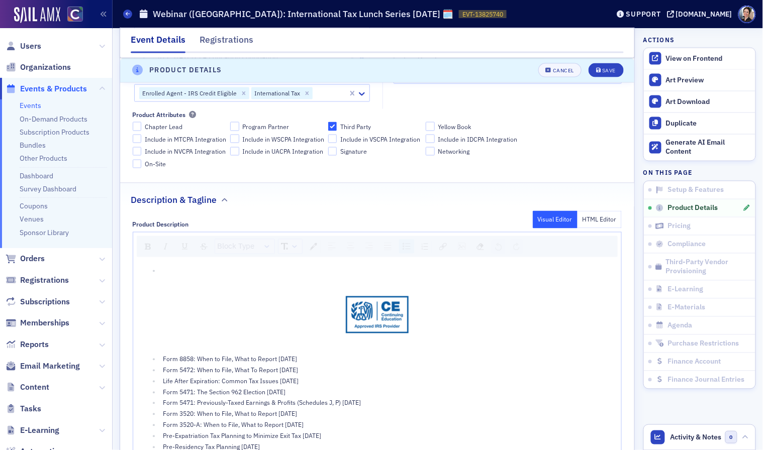
scroll to position [398, 0]
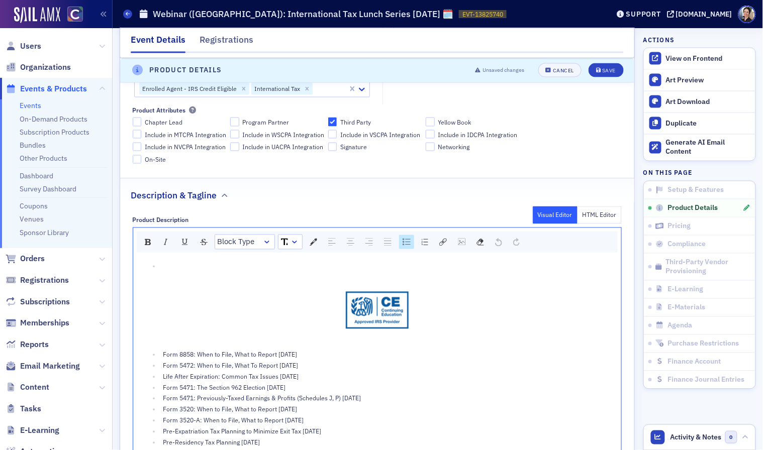
click at [600, 216] on button "HTML Editor" at bounding box center [599, 216] width 45 height 18
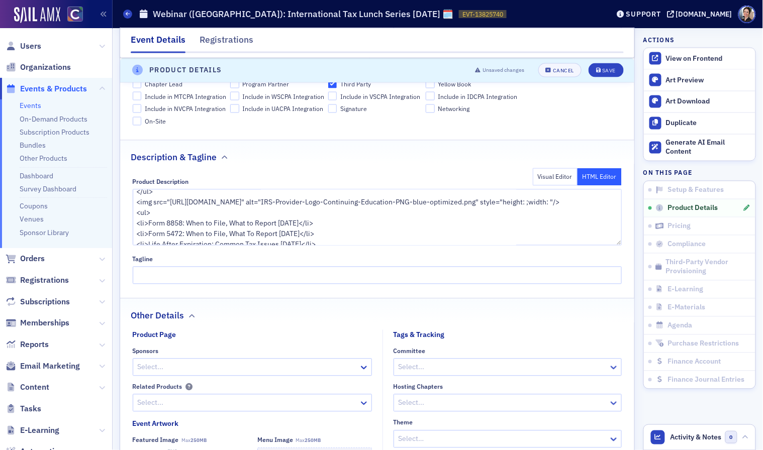
scroll to position [23, 0]
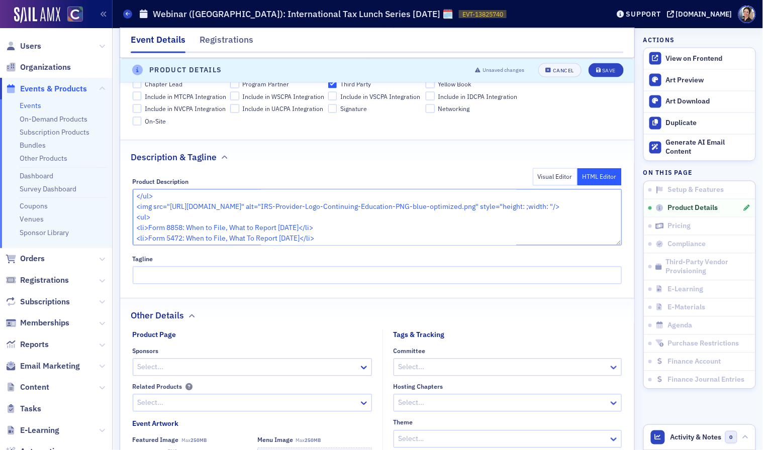
drag, startPoint x: 137, startPoint y: 209, endPoint x: 162, endPoint y: 223, distance: 28.8
click at [161, 225] on textarea "<ul> <li></li> </ul> <img src="https://cdn.sailamx.com/2/cms_uploads/87ff60cb92…" at bounding box center [378, 217] width 490 height 56
